Goal: Find specific page/section: Find specific page/section

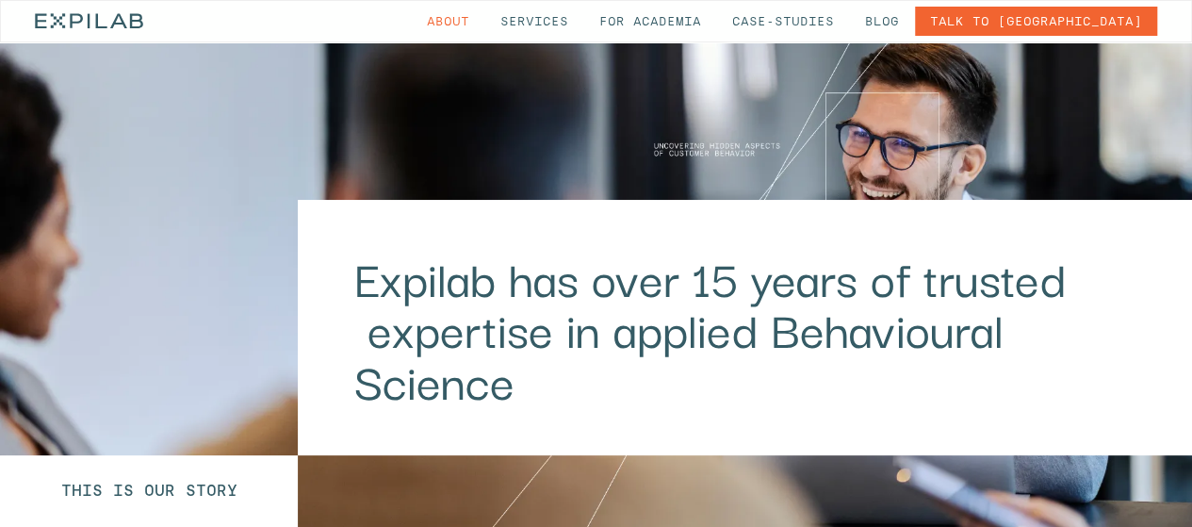
click at [1081, 20] on link "Talk to [GEOGRAPHIC_DATA]" at bounding box center [1036, 21] width 242 height 29
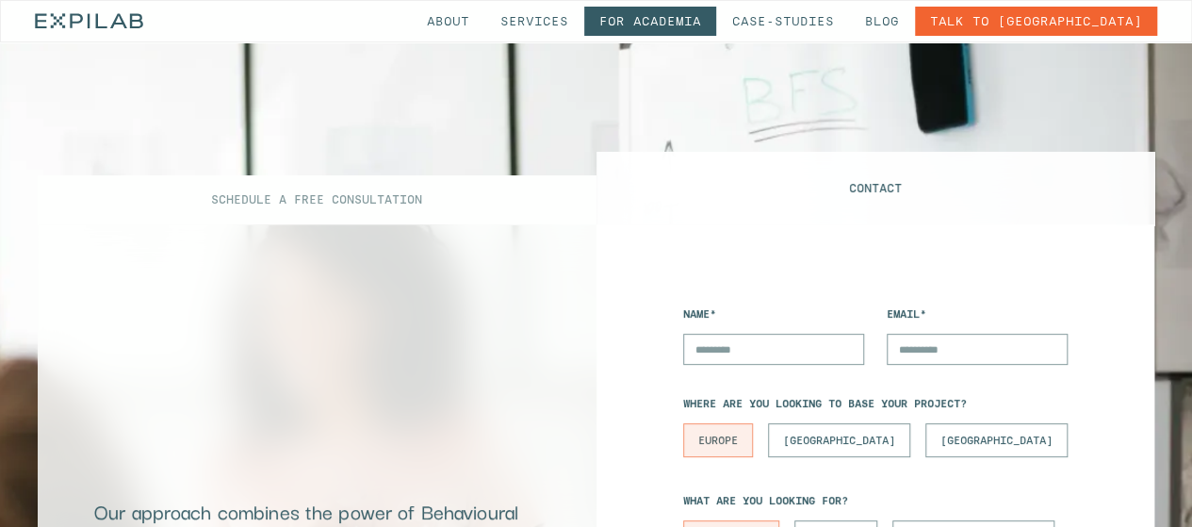
click at [716, 18] on link "for Academia" at bounding box center [650, 21] width 132 height 29
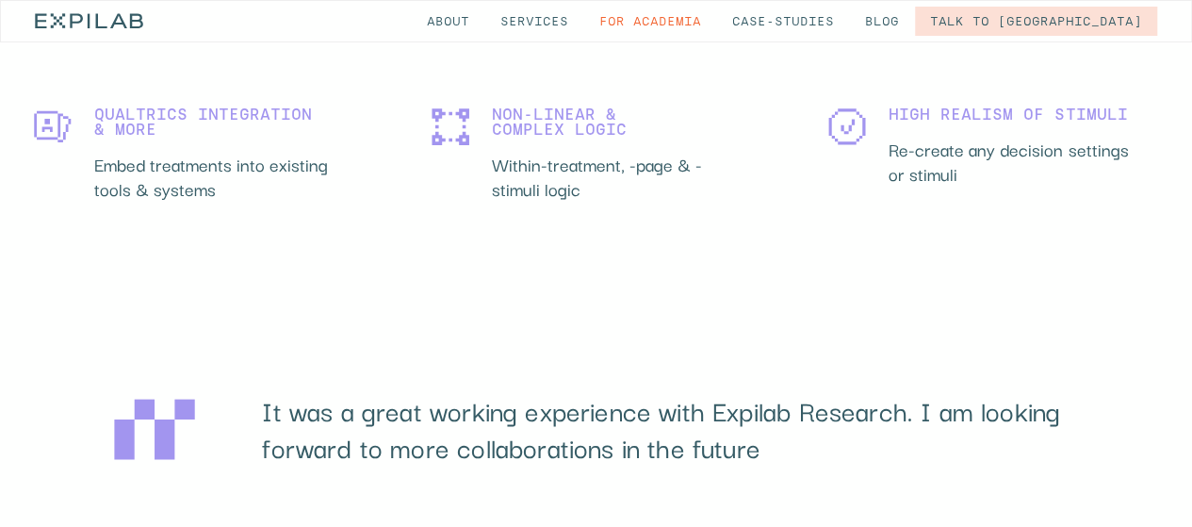
scroll to position [4156, 0]
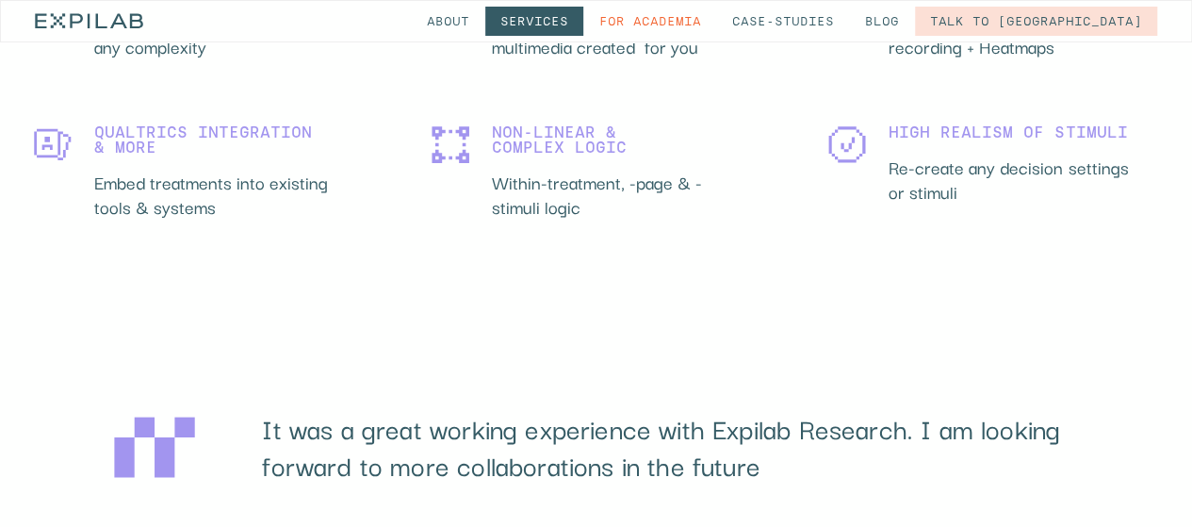
click at [583, 17] on link "Services" at bounding box center [534, 21] width 98 height 29
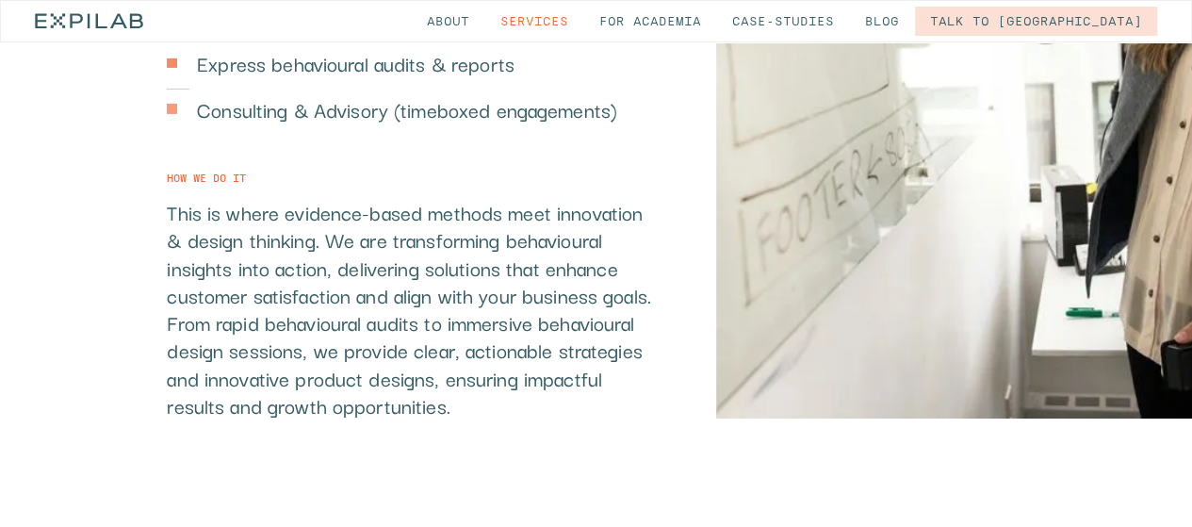
scroll to position [3203, 0]
